Goal: Task Accomplishment & Management: Complete application form

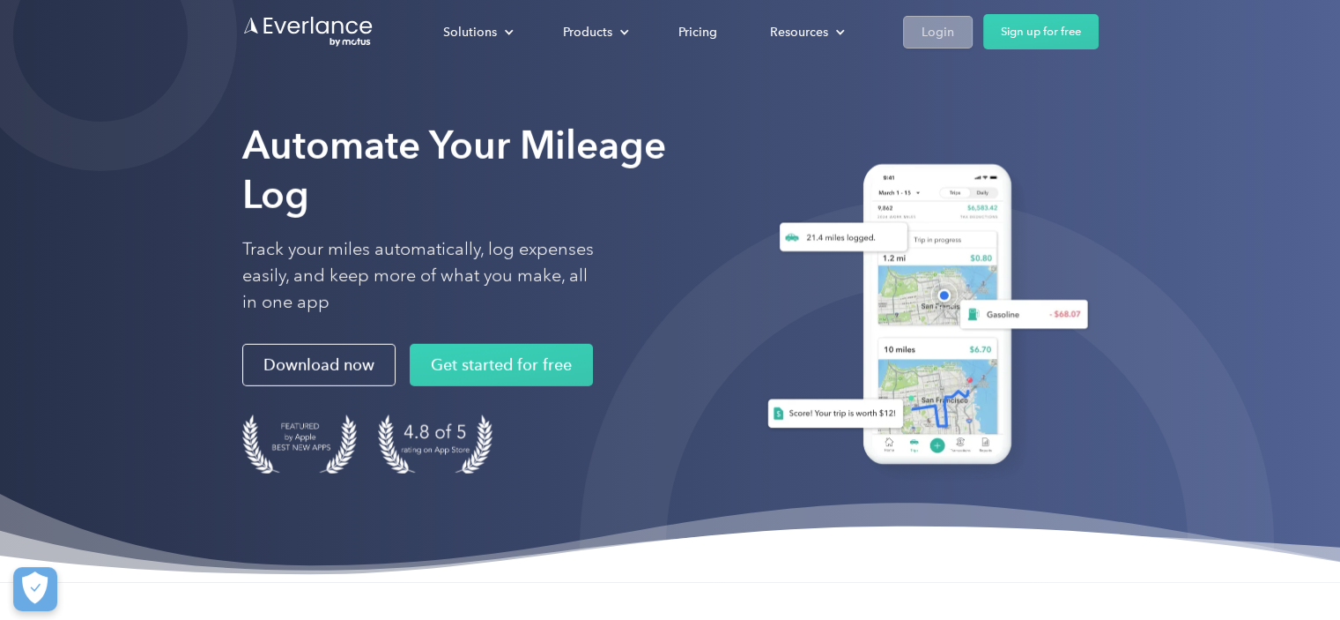
click at [936, 26] on div "Login" at bounding box center [938, 32] width 33 height 22
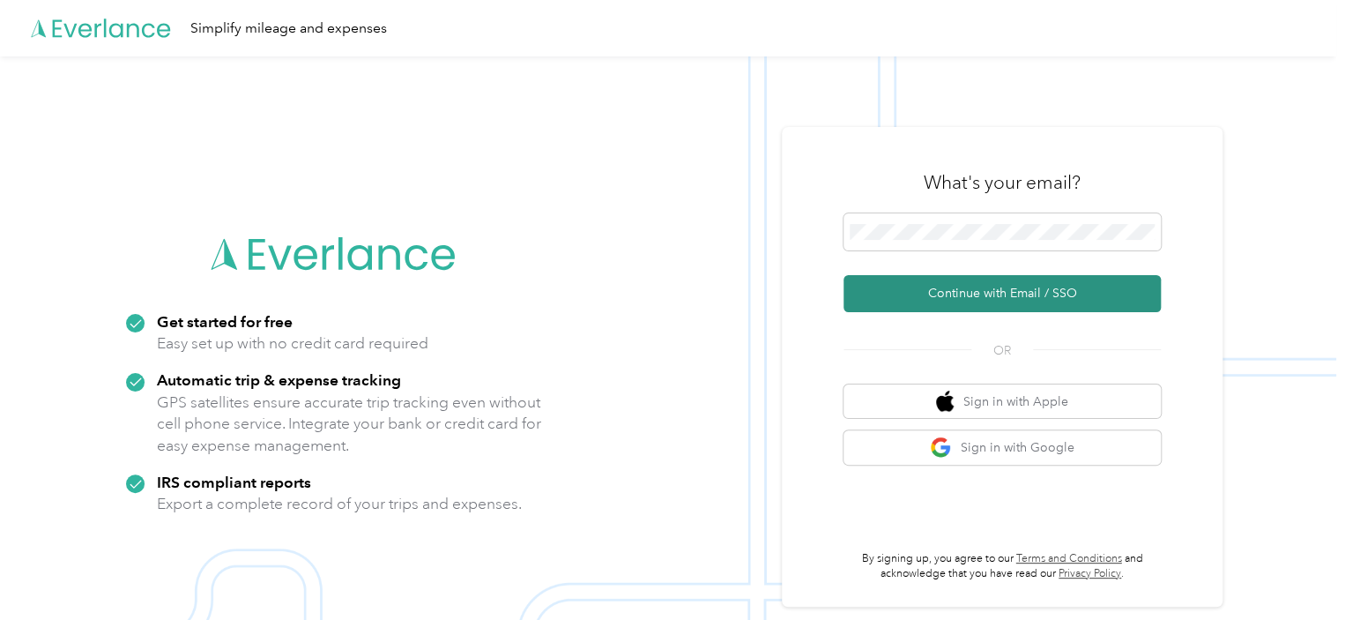
click at [1010, 293] on button "Continue with Email / SSO" at bounding box center [1001, 293] width 317 height 37
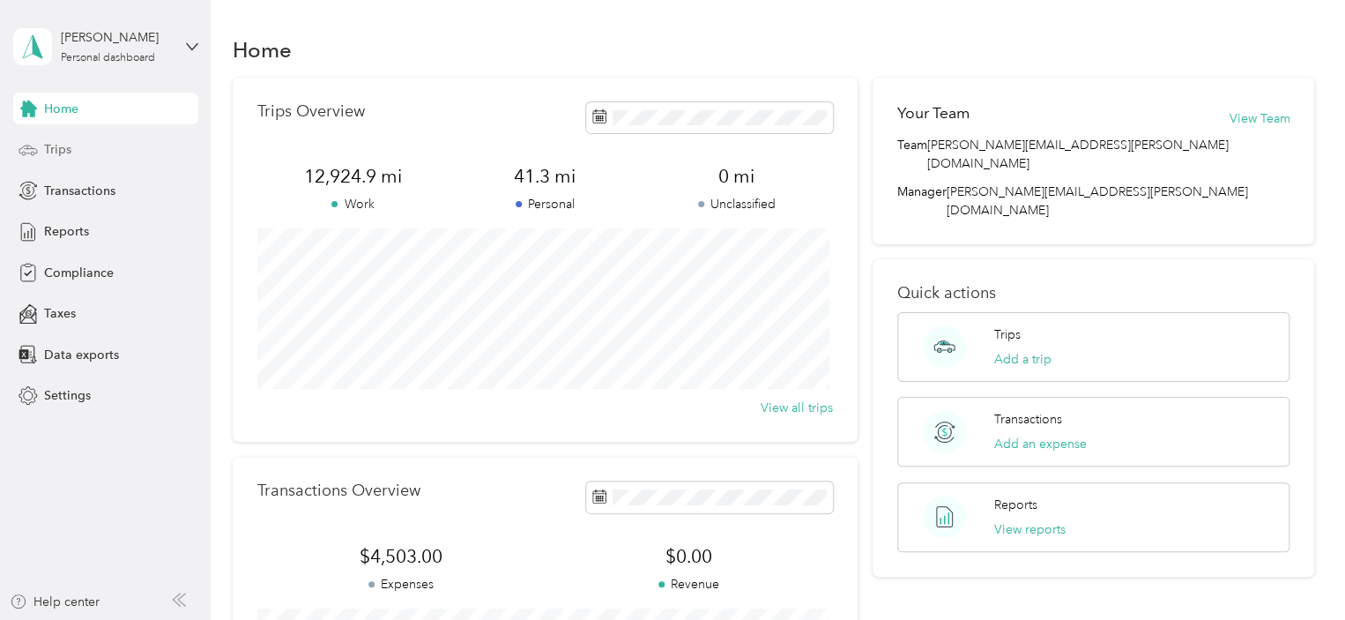
click at [51, 148] on span "Trips" at bounding box center [57, 149] width 27 height 19
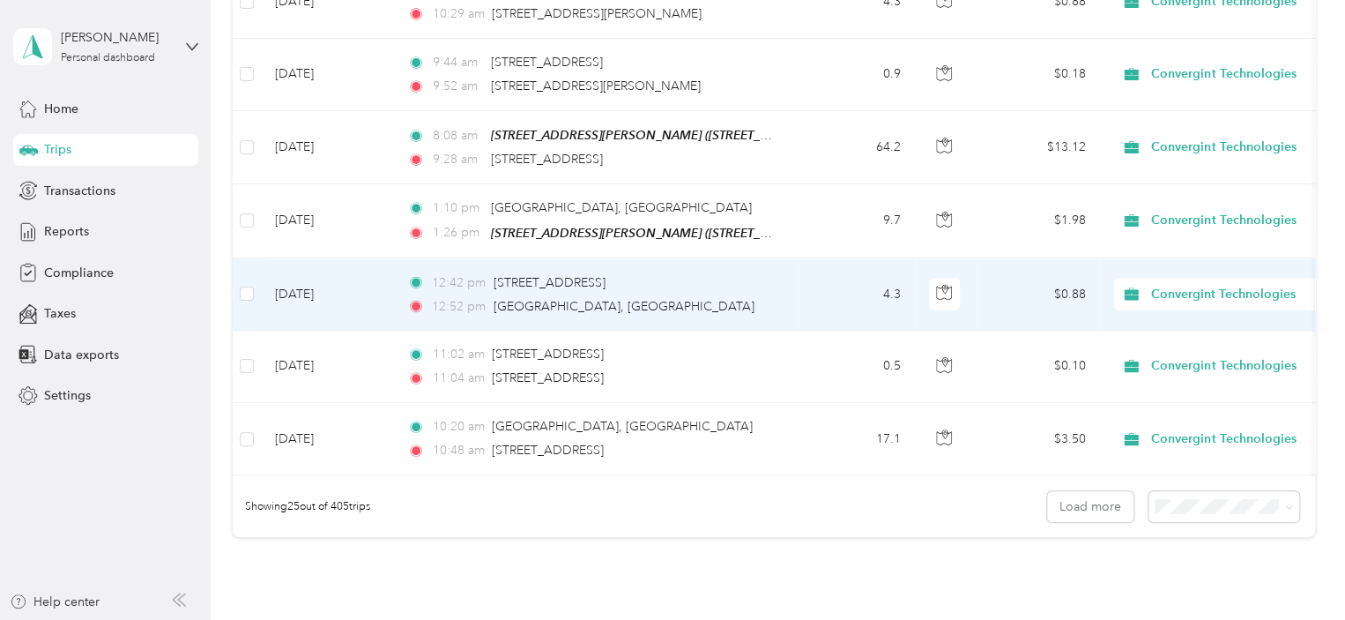
scroll to position [1674, 0]
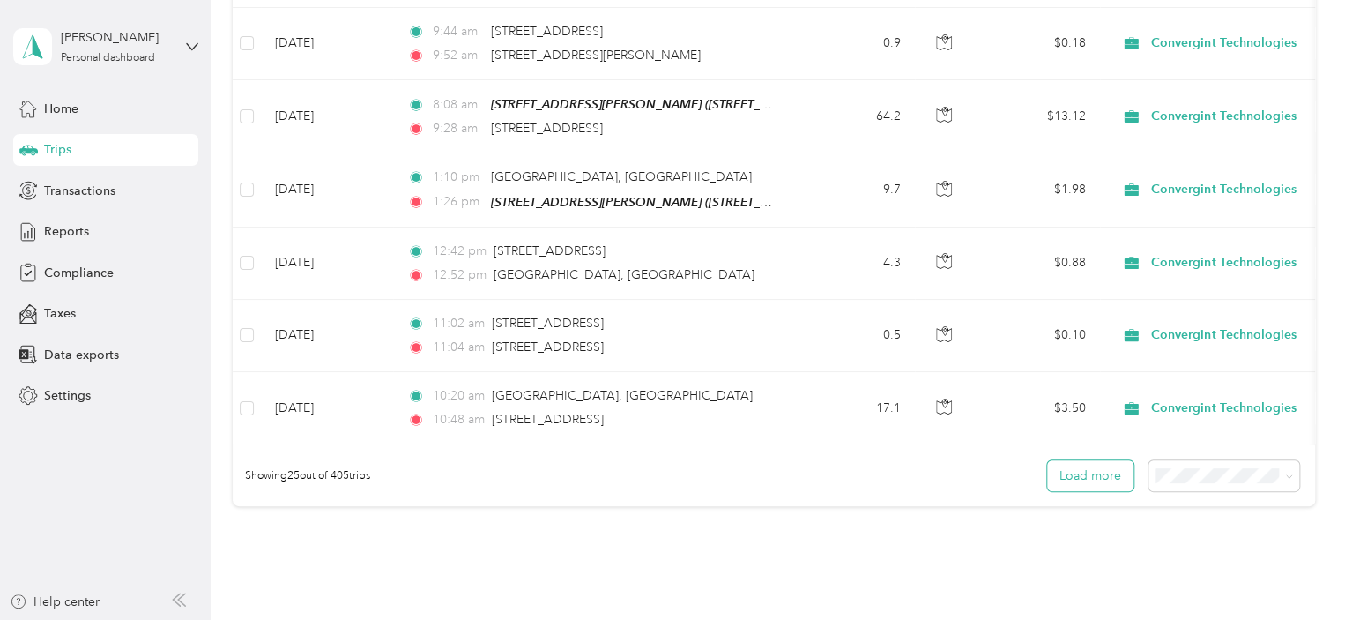
click at [1084, 469] on button "Load more" at bounding box center [1090, 475] width 86 height 31
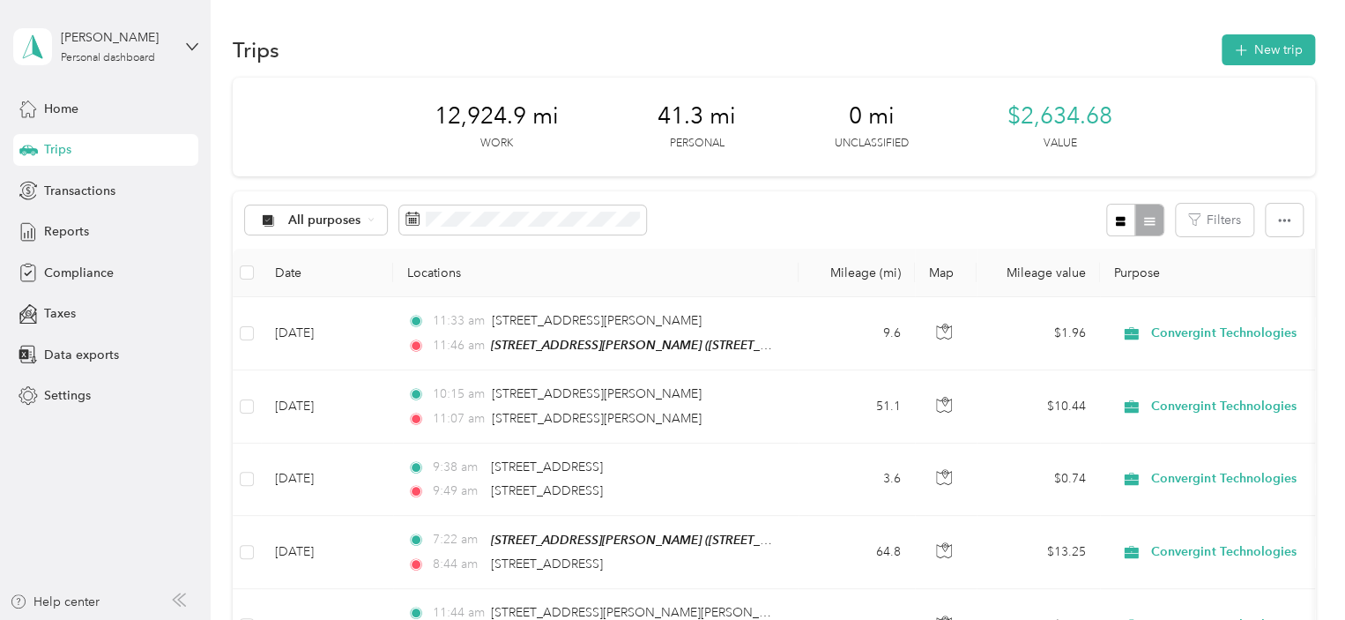
scroll to position [0, 0]
click at [71, 101] on span "Home" at bounding box center [61, 109] width 34 height 19
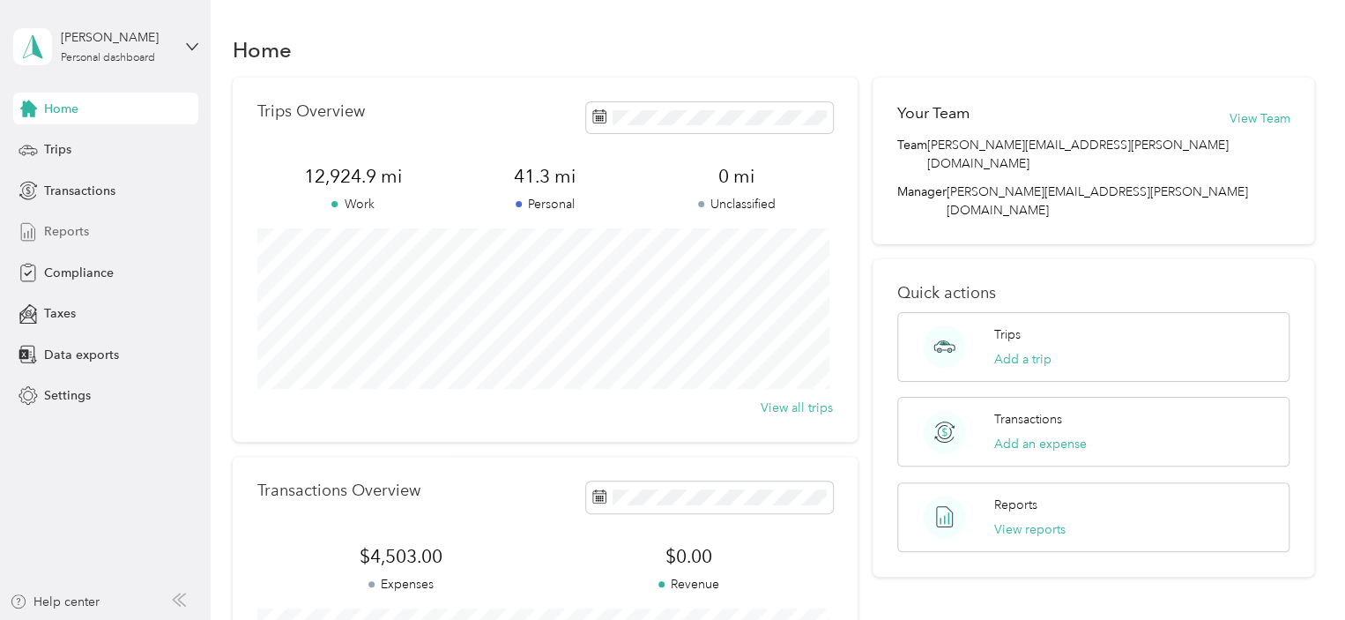
click at [61, 225] on span "Reports" at bounding box center [66, 231] width 45 height 19
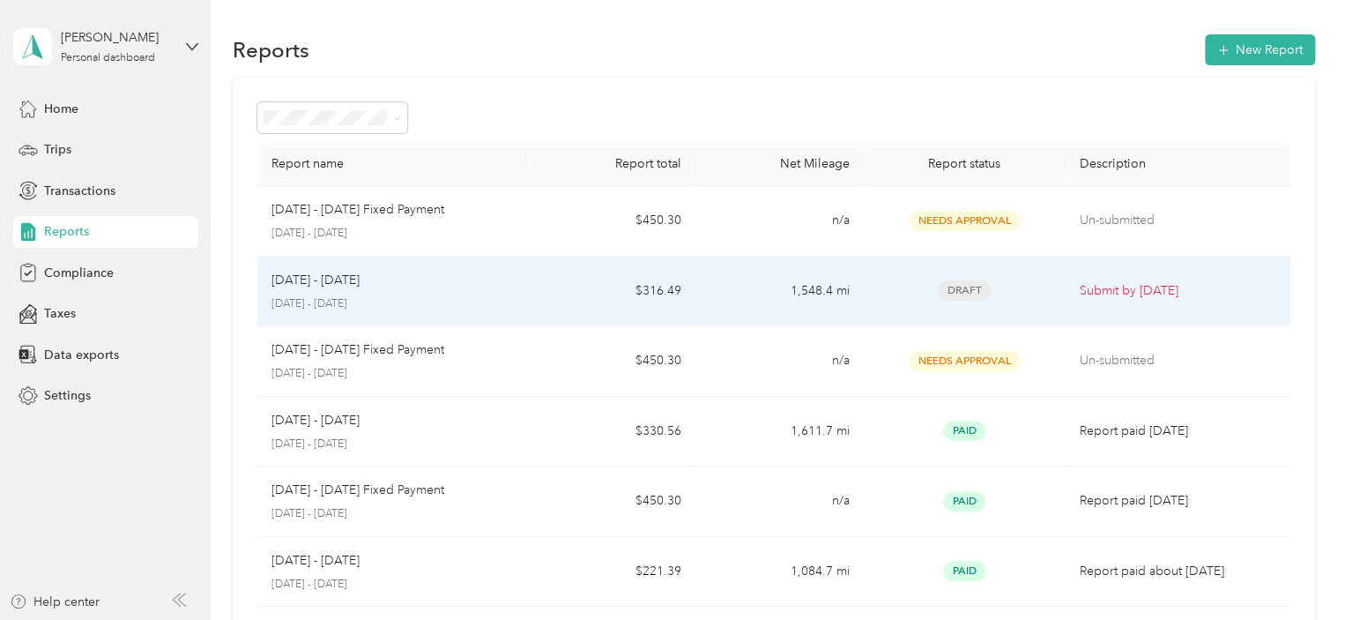
click at [1097, 285] on p "Submit by [DATE]" at bounding box center [1178, 290] width 197 height 19
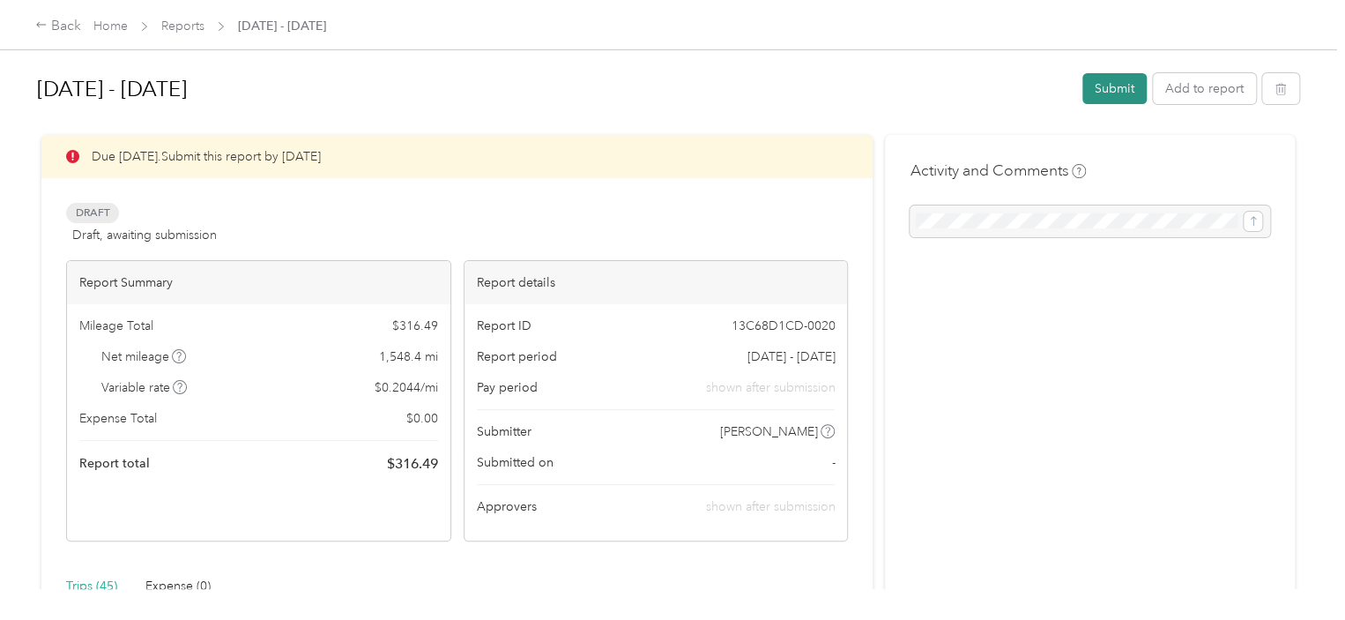
click at [1114, 83] on button "Submit" at bounding box center [1114, 88] width 64 height 31
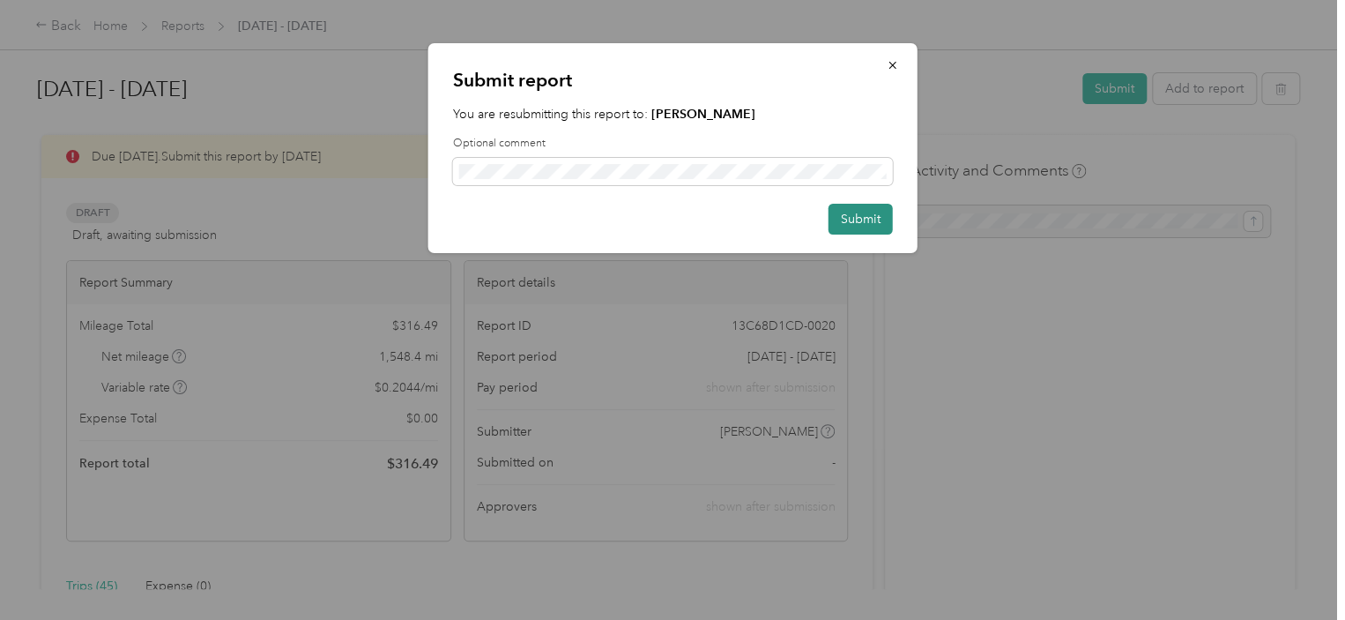
click at [861, 217] on button "Submit" at bounding box center [860, 219] width 64 height 31
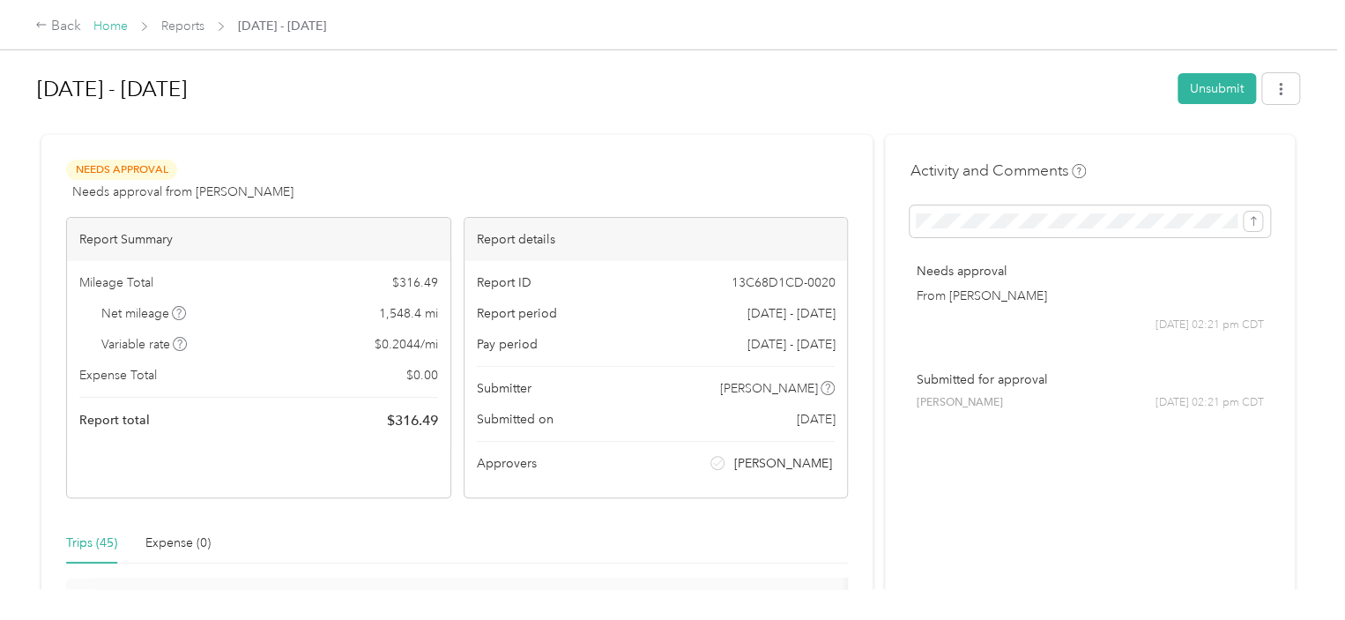
click at [112, 20] on link "Home" at bounding box center [110, 26] width 34 height 15
